Goal: Task Accomplishment & Management: Use online tool/utility

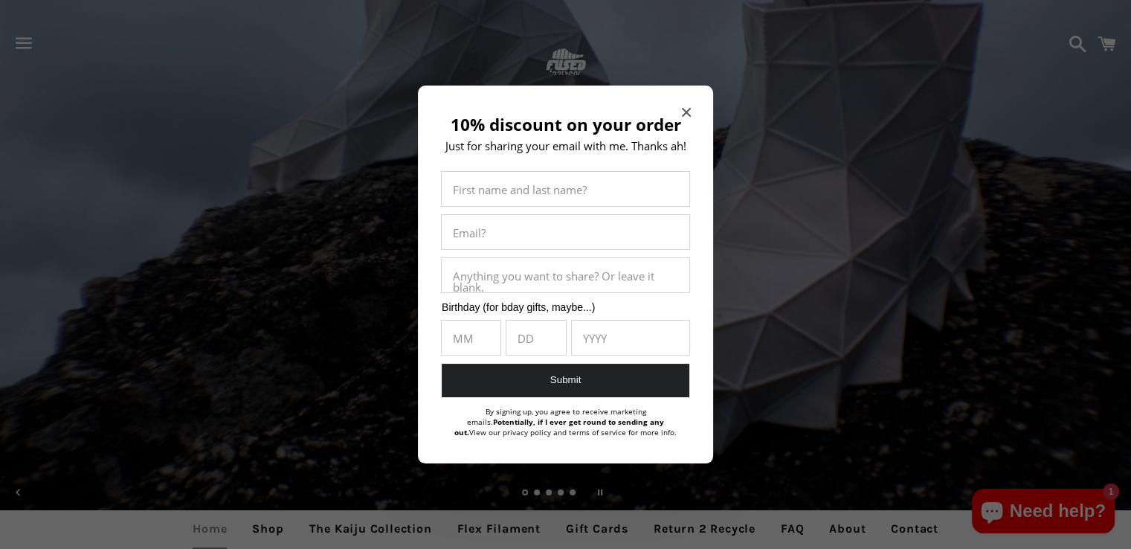
click at [684, 109] on icon "Close modal" at bounding box center [686, 112] width 9 height 9
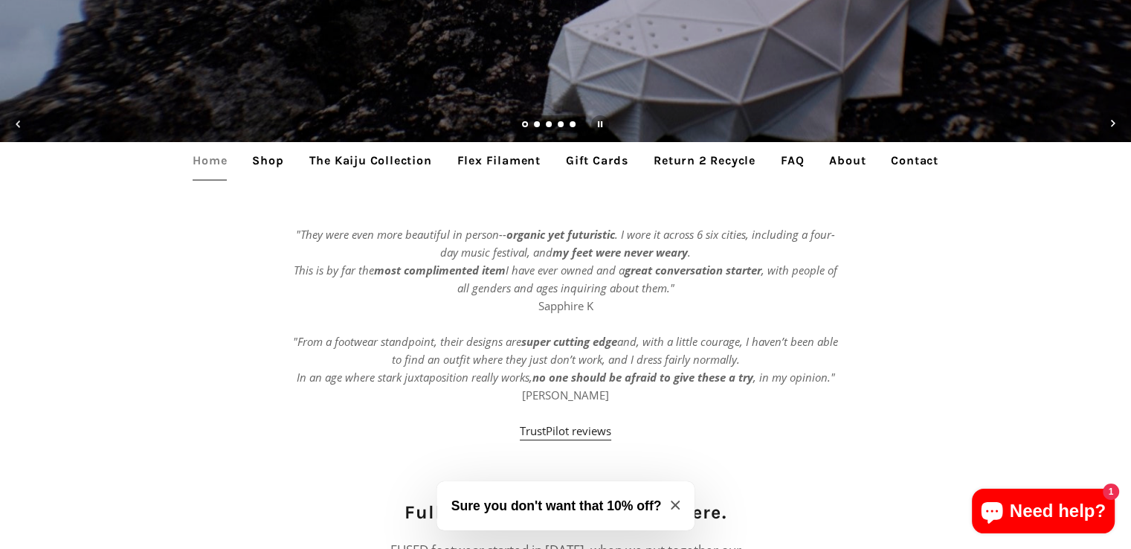
scroll to position [369, 0]
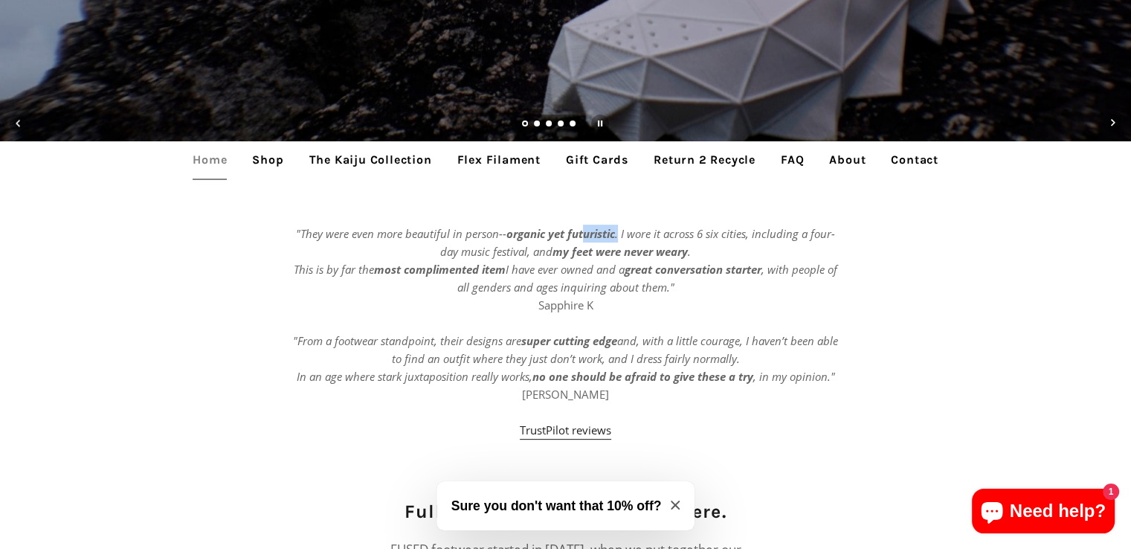
drag, startPoint x: 581, startPoint y: 231, endPoint x: 628, endPoint y: 233, distance: 46.9
click at [628, 233] on p ""They were even more beautiful in person-- organic yet futuristic . I wore it a…" at bounding box center [566, 332] width 550 height 214
click at [628, 233] on em ". I wore it across 6 six cities, including a four-day music festival, and" at bounding box center [637, 242] width 395 height 33
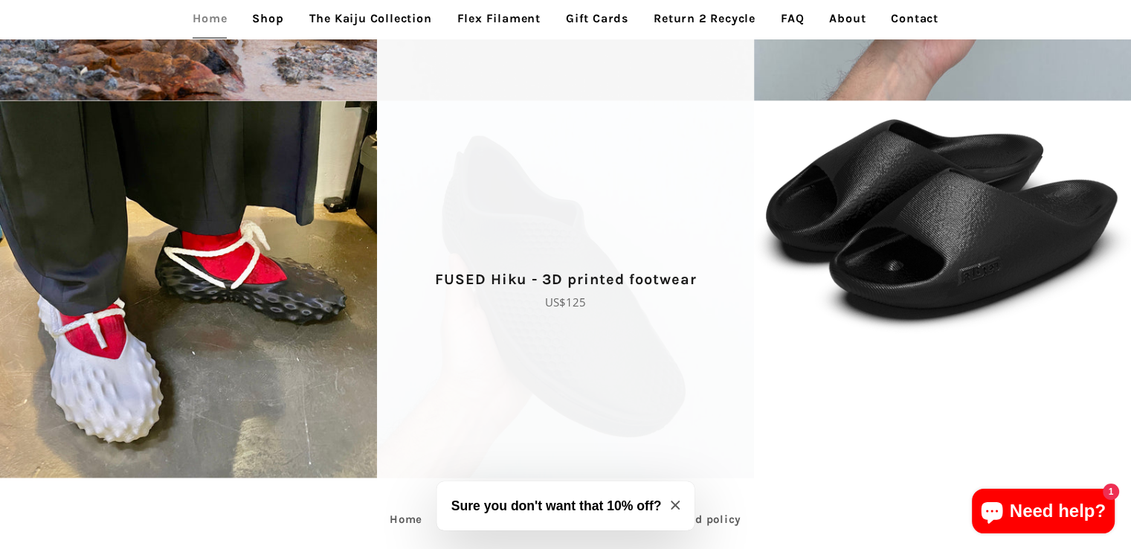
scroll to position [3371, 0]
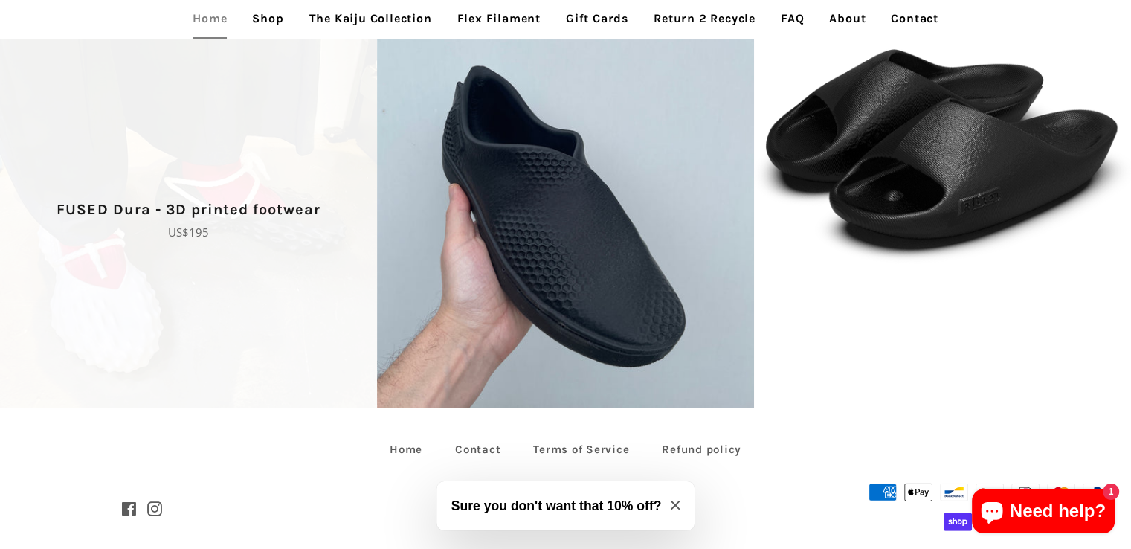
click at [255, 257] on span "FUSED Dura - 3D printed footwear Regular price US$195" at bounding box center [188, 219] width 377 height 377
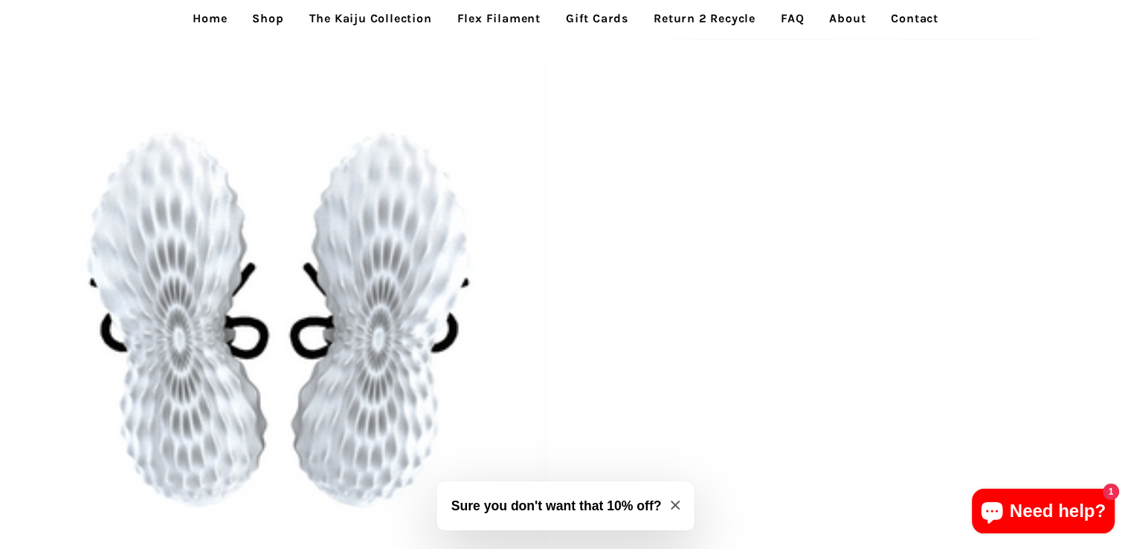
scroll to position [5304, 0]
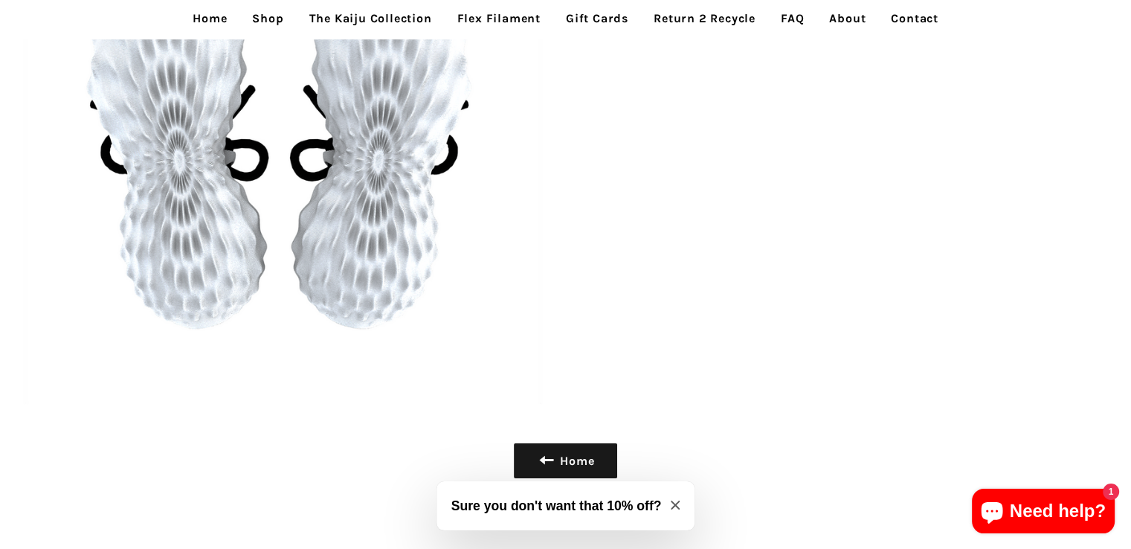
click at [1065, 518] on span "Need help?" at bounding box center [1058, 511] width 96 height 22
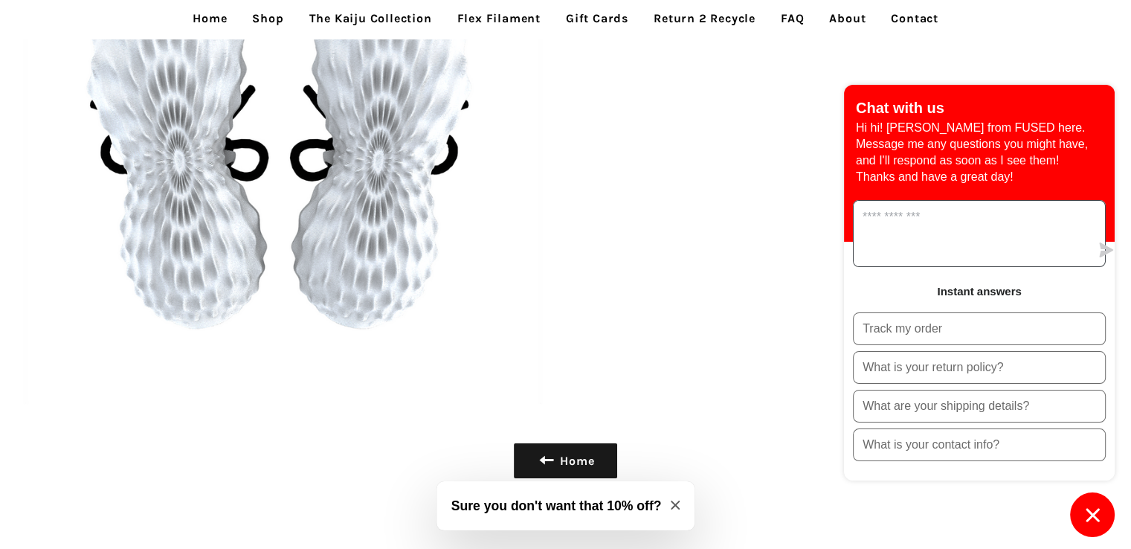
click at [955, 224] on textarea "Message us" at bounding box center [972, 233] width 236 height 65
click at [877, 214] on textarea "**********" at bounding box center [972, 233] width 236 height 65
type textarea "**********"
click at [1100, 242] on icon "submit" at bounding box center [1107, 249] width 14 height 15
